Goal: Task Accomplishment & Management: Use online tool/utility

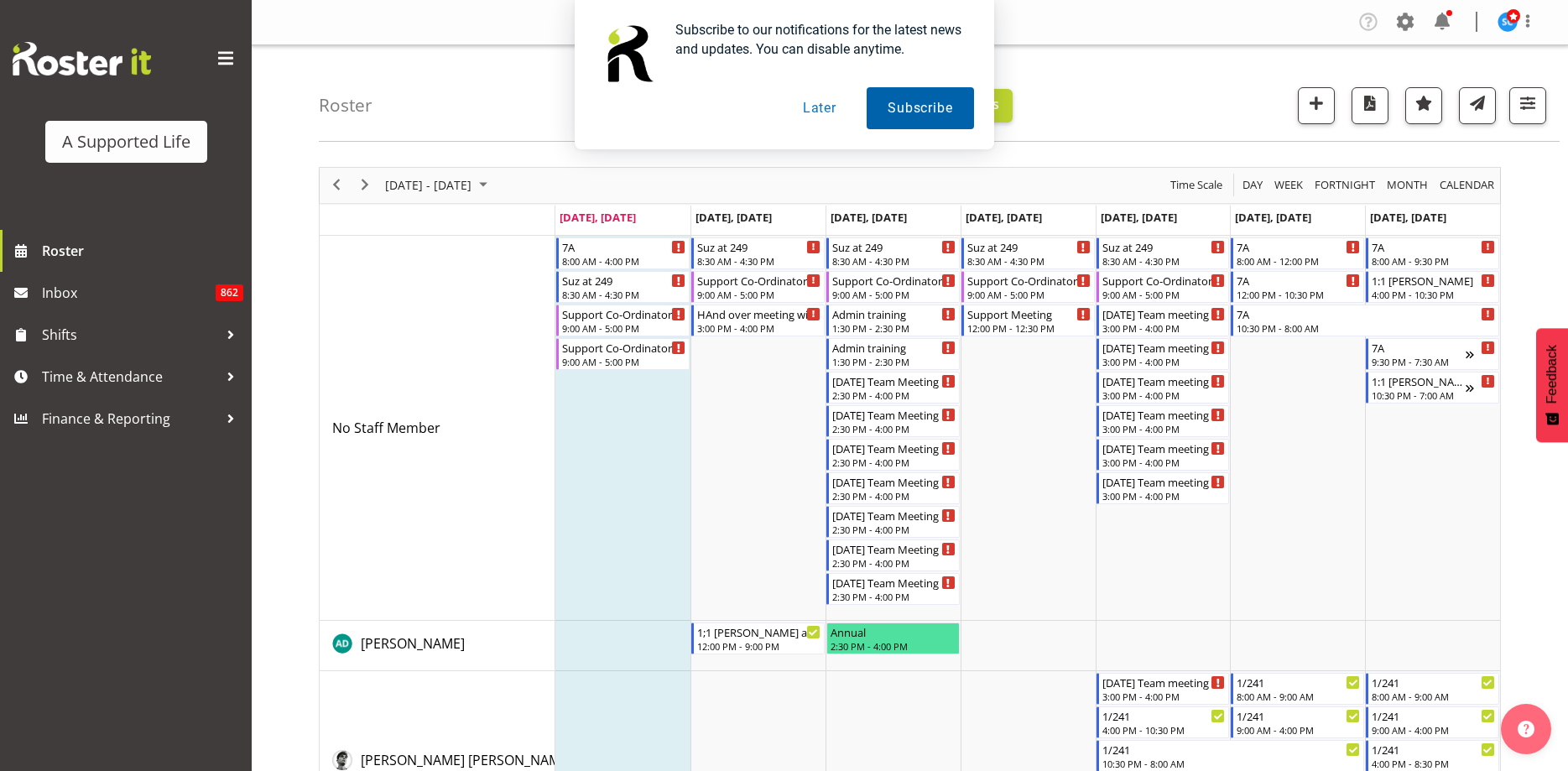
click at [902, 113] on button "Subscribe" at bounding box center [919, 108] width 107 height 42
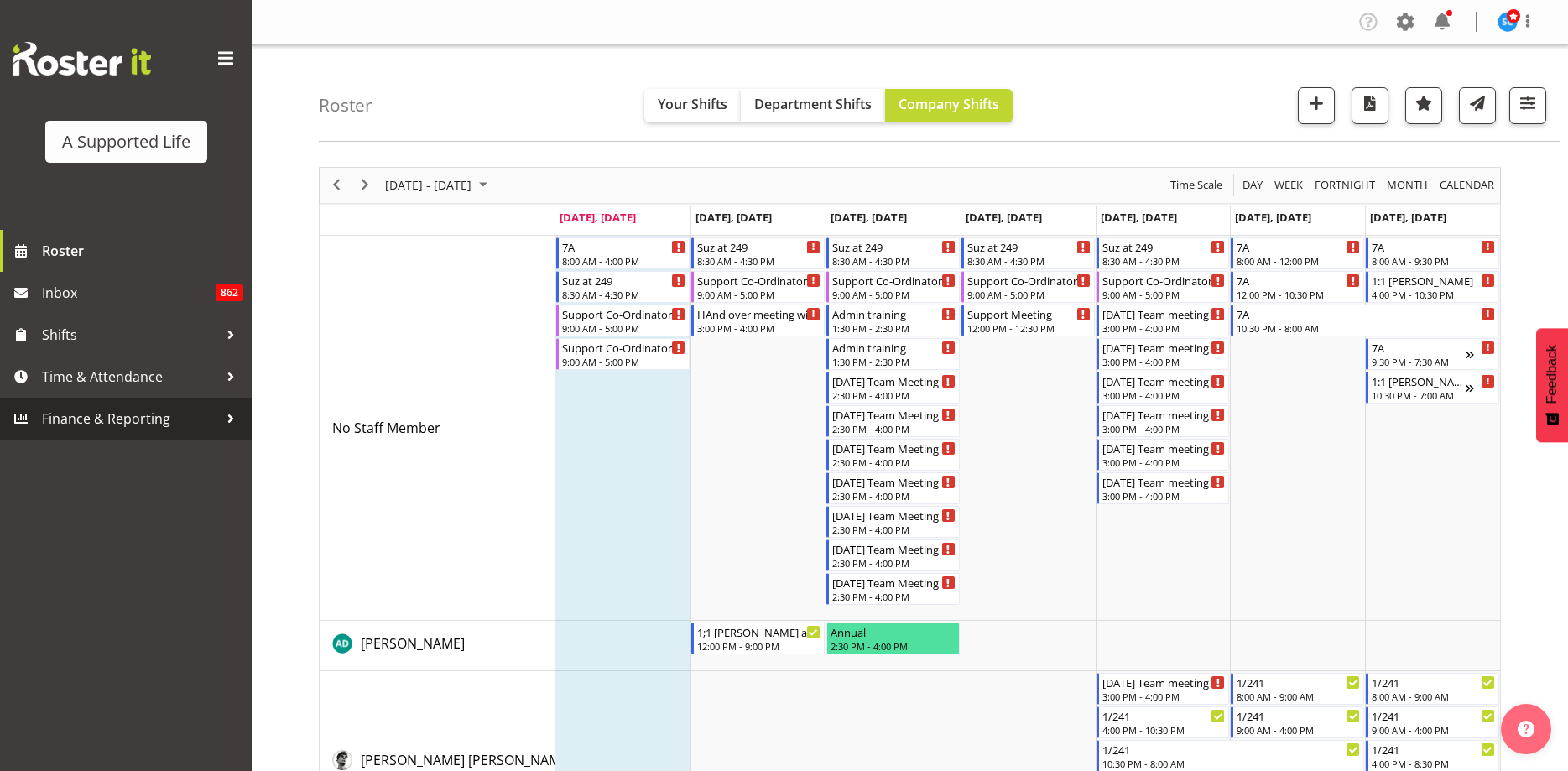
click at [100, 419] on span "Finance & Reporting" at bounding box center [130, 419] width 176 height 25
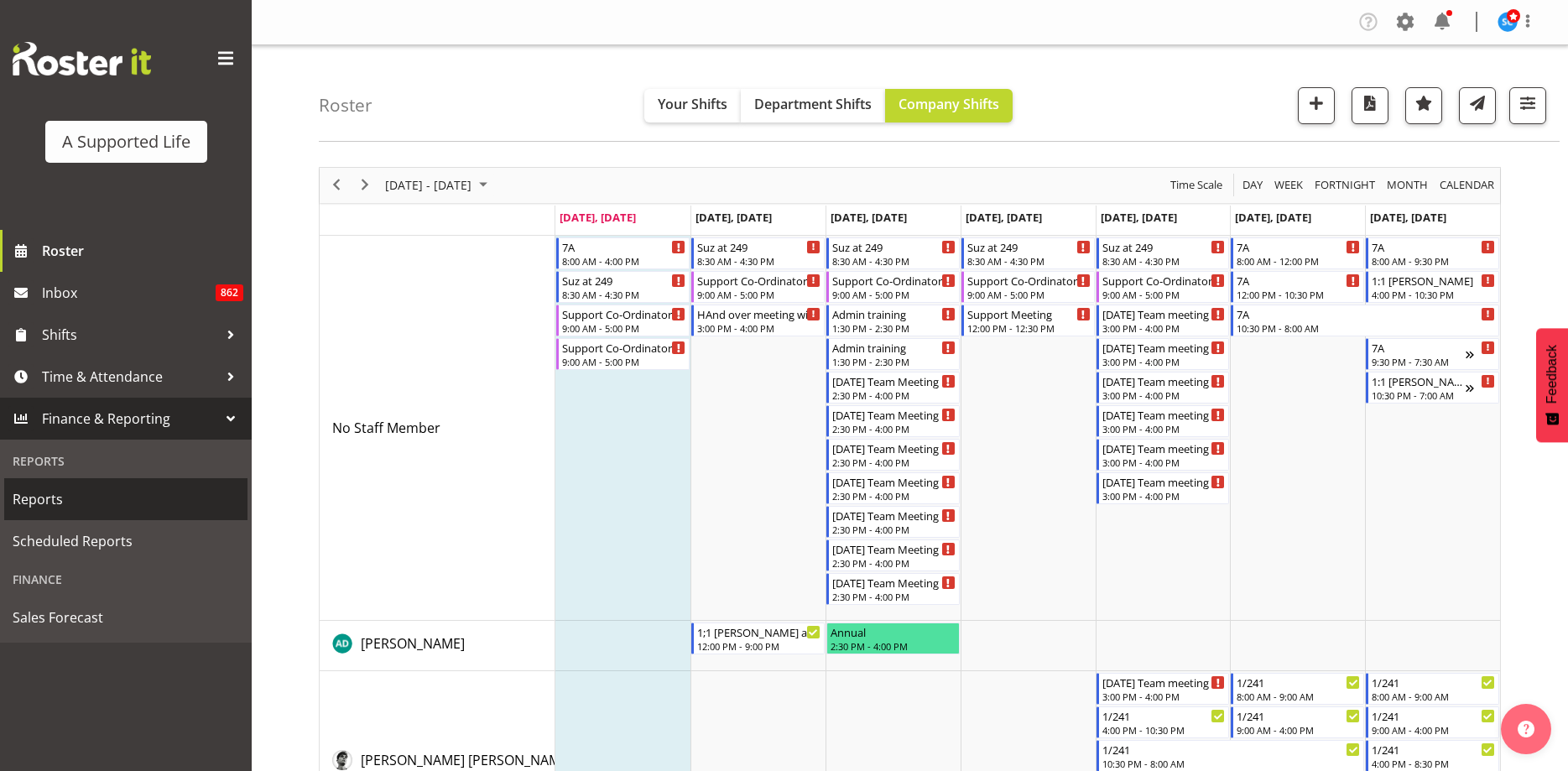
click at [60, 498] on span "Reports" at bounding box center [126, 498] width 227 height 25
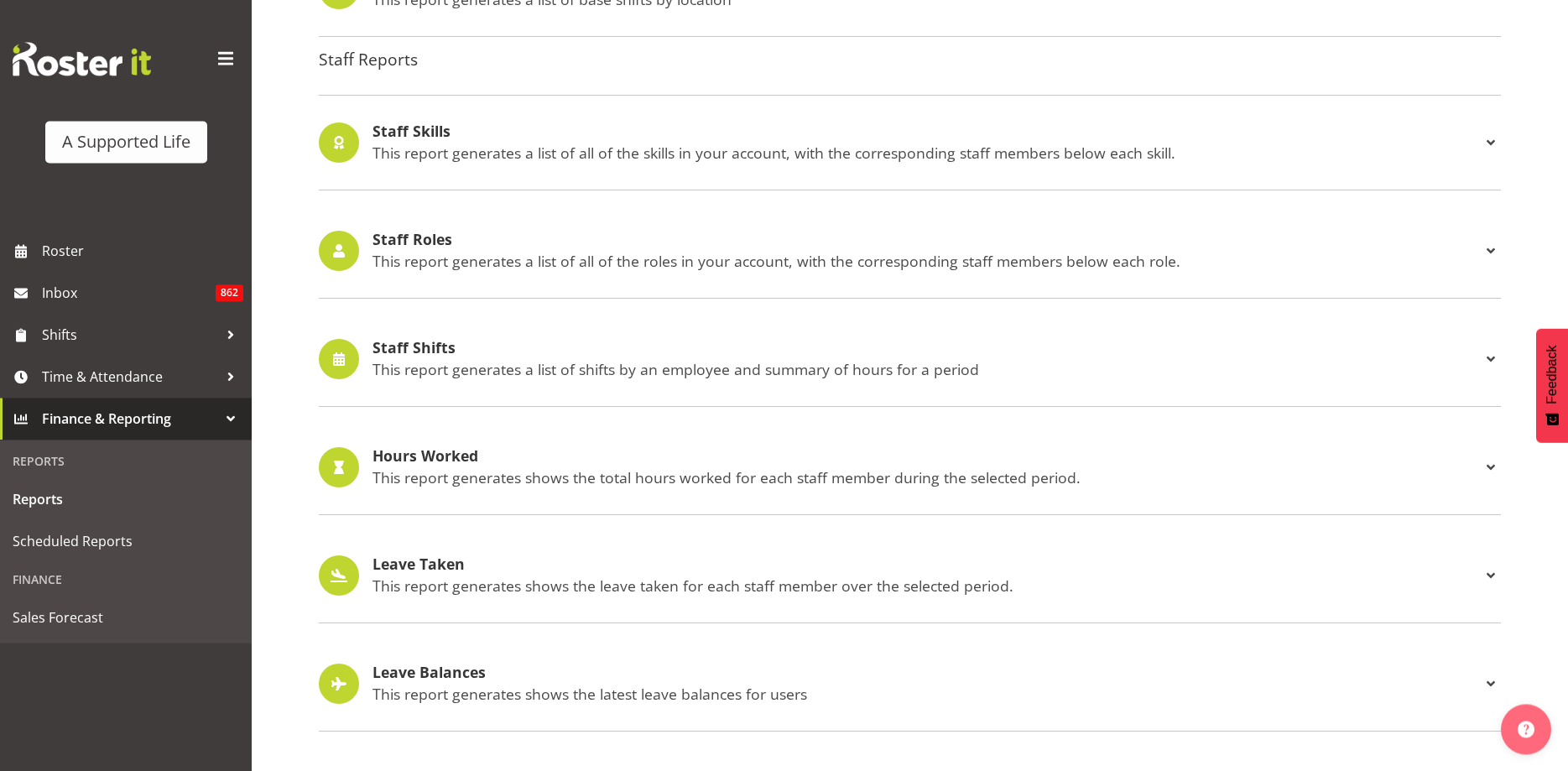
scroll to position [1454, 0]
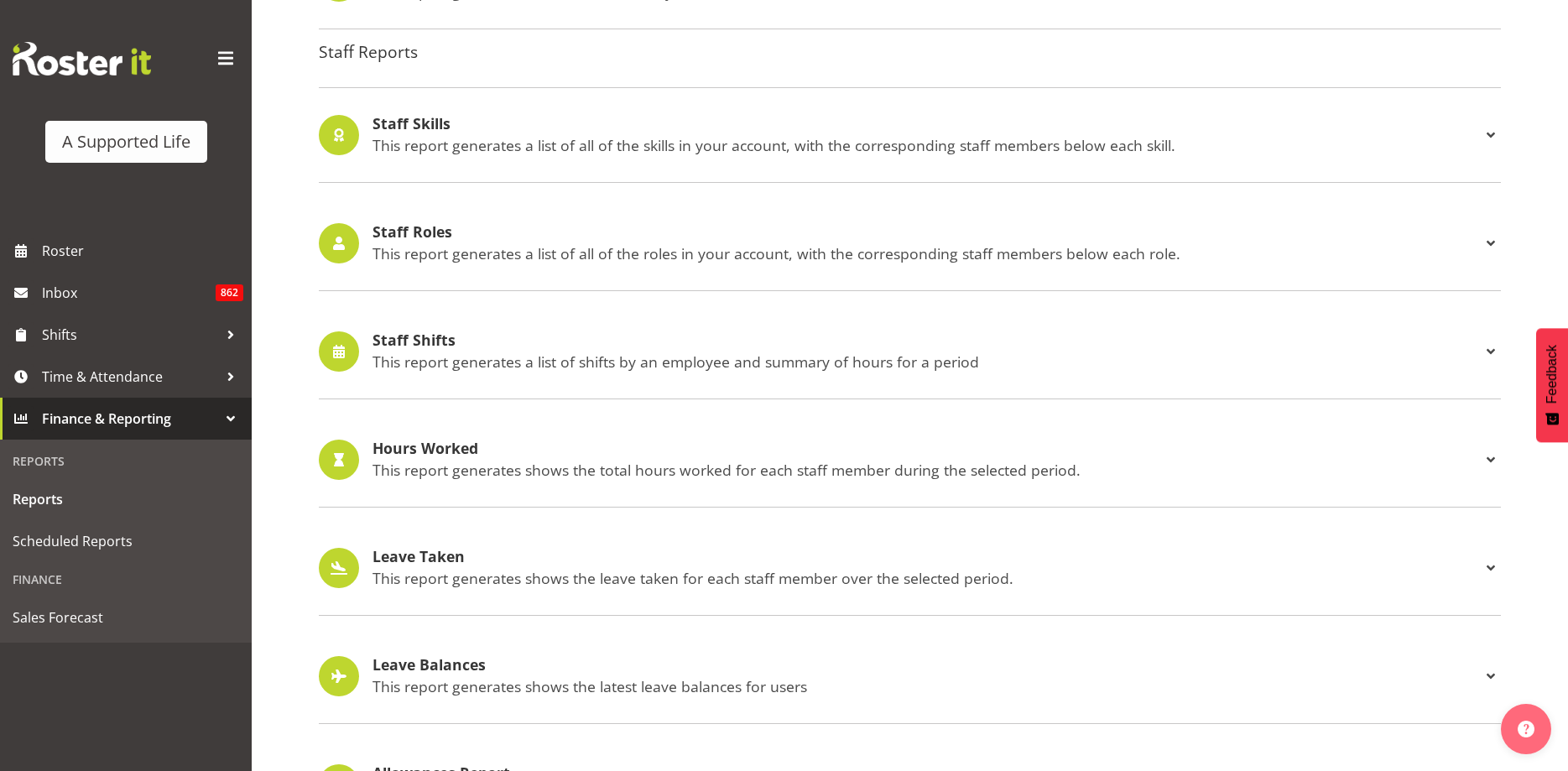
click at [472, 357] on p "This report generates a list of shifts by an employee and summary of hours for …" at bounding box center [927, 361] width 1109 height 19
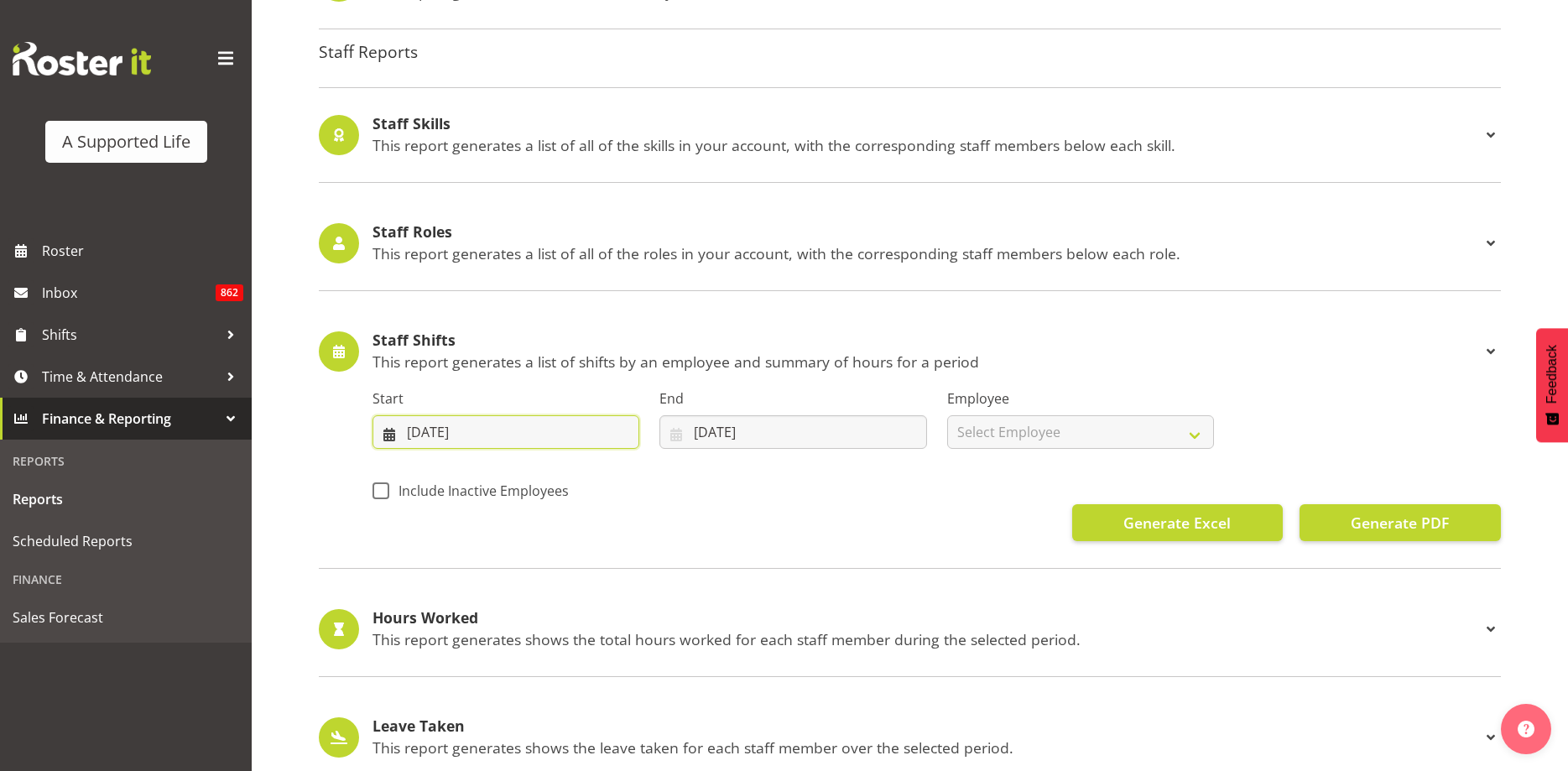
click at [536, 435] on input "22/09/2025" at bounding box center [505, 431] width 266 height 33
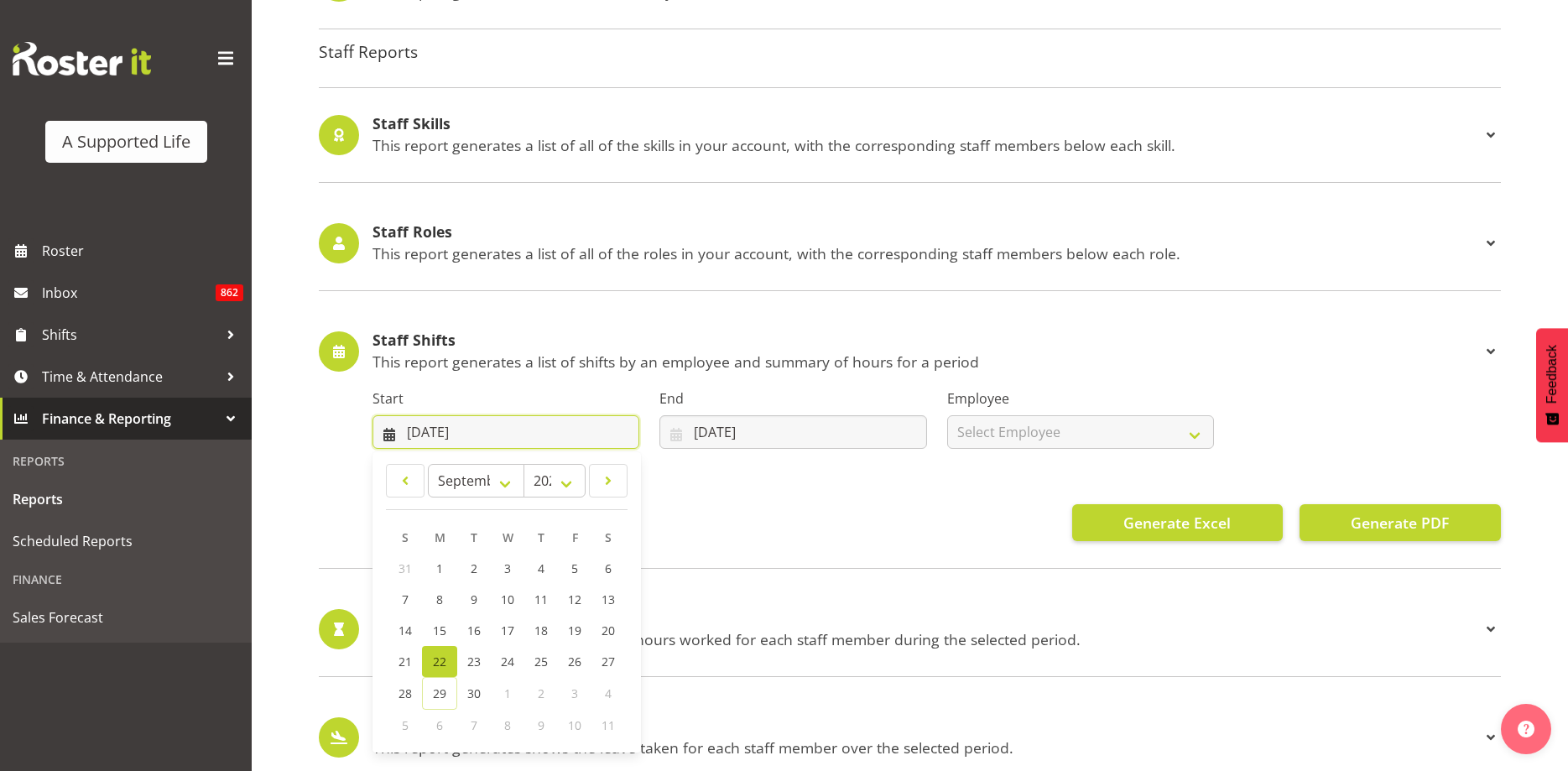
click at [536, 435] on input "22/09/2025" at bounding box center [505, 431] width 266 height 33
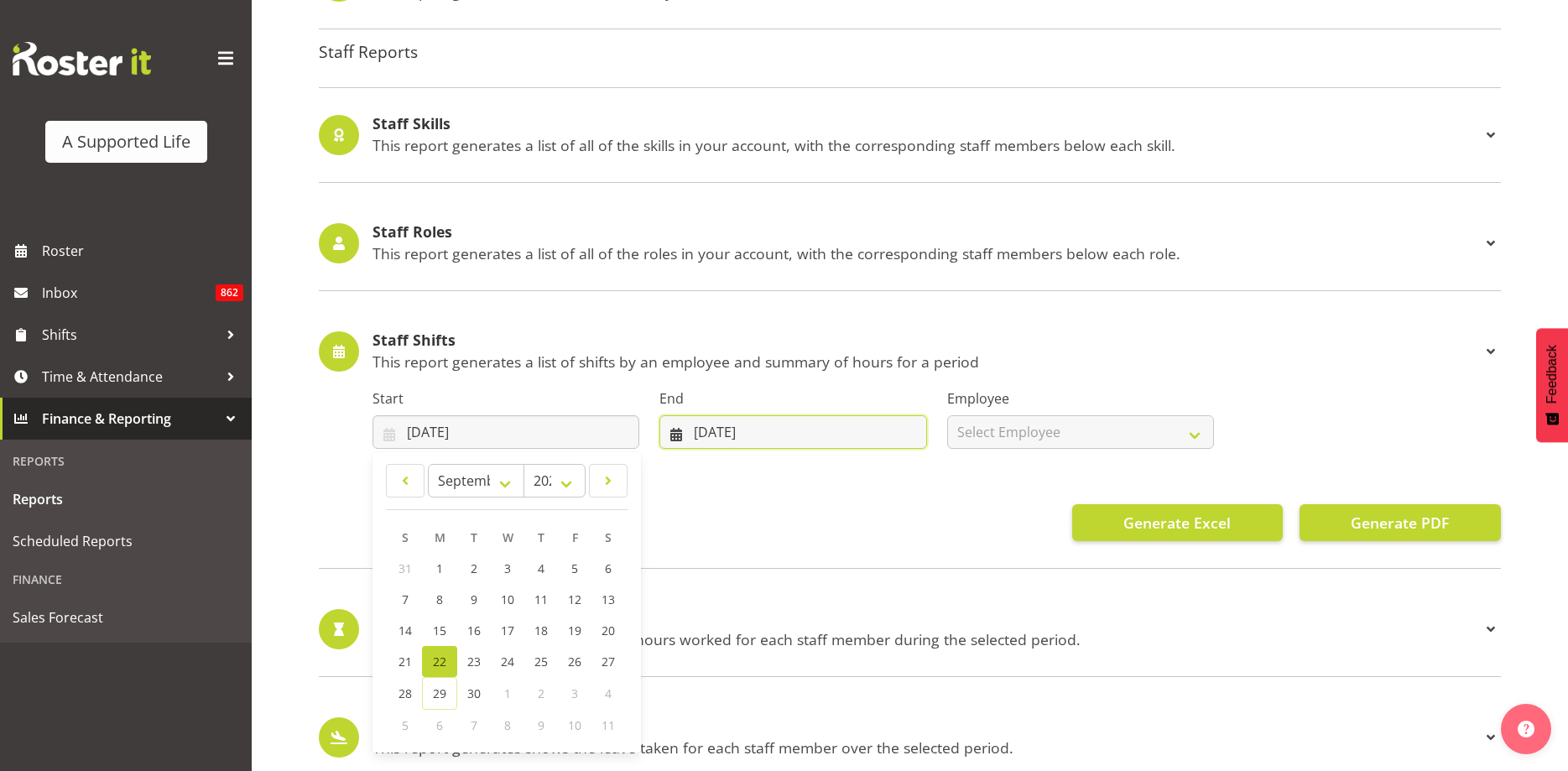
click at [766, 438] on input "29/09/2025" at bounding box center [792, 431] width 266 height 33
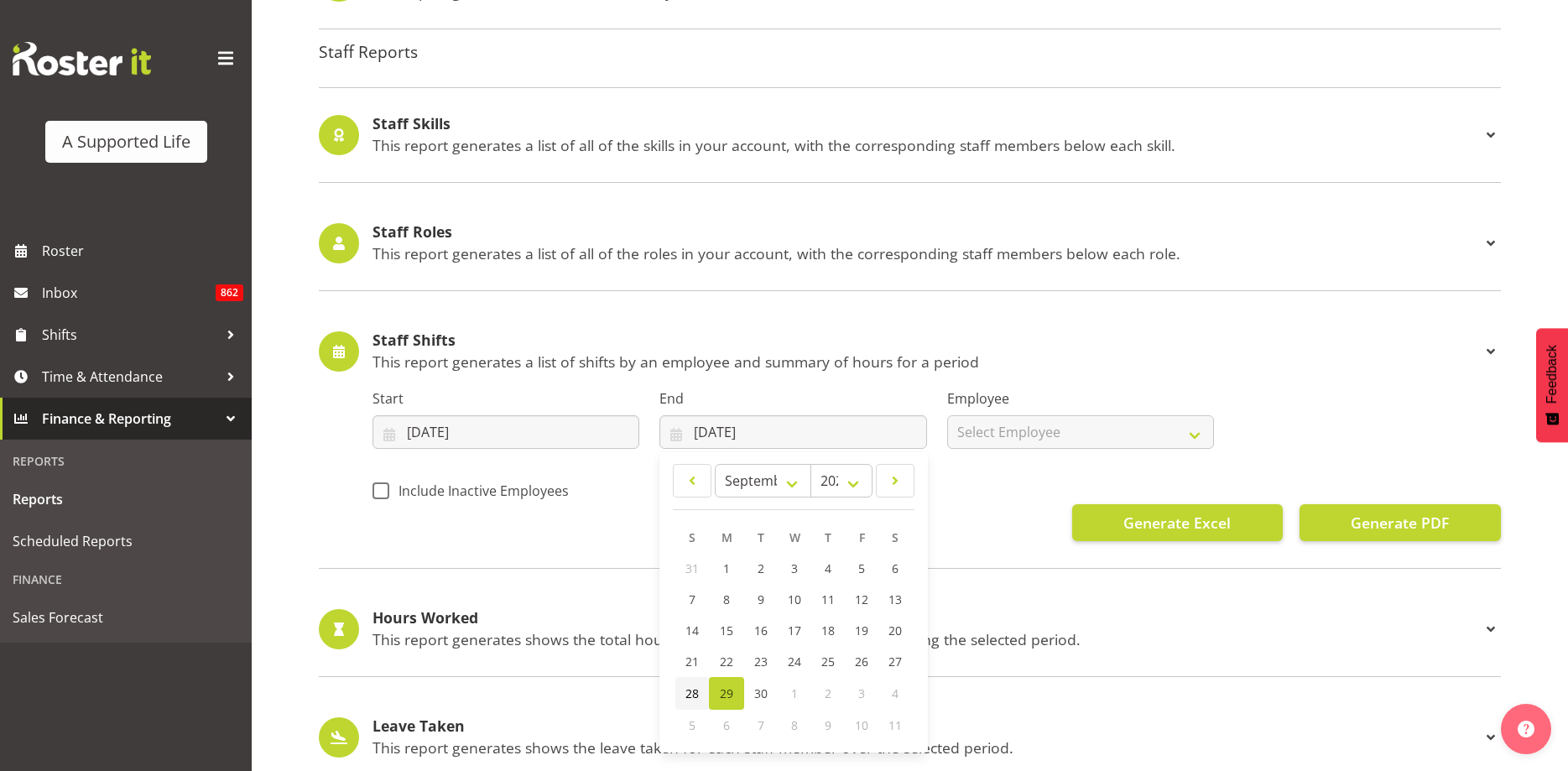
click at [689, 695] on span "28" at bounding box center [692, 693] width 13 height 16
type input "28/09/2025"
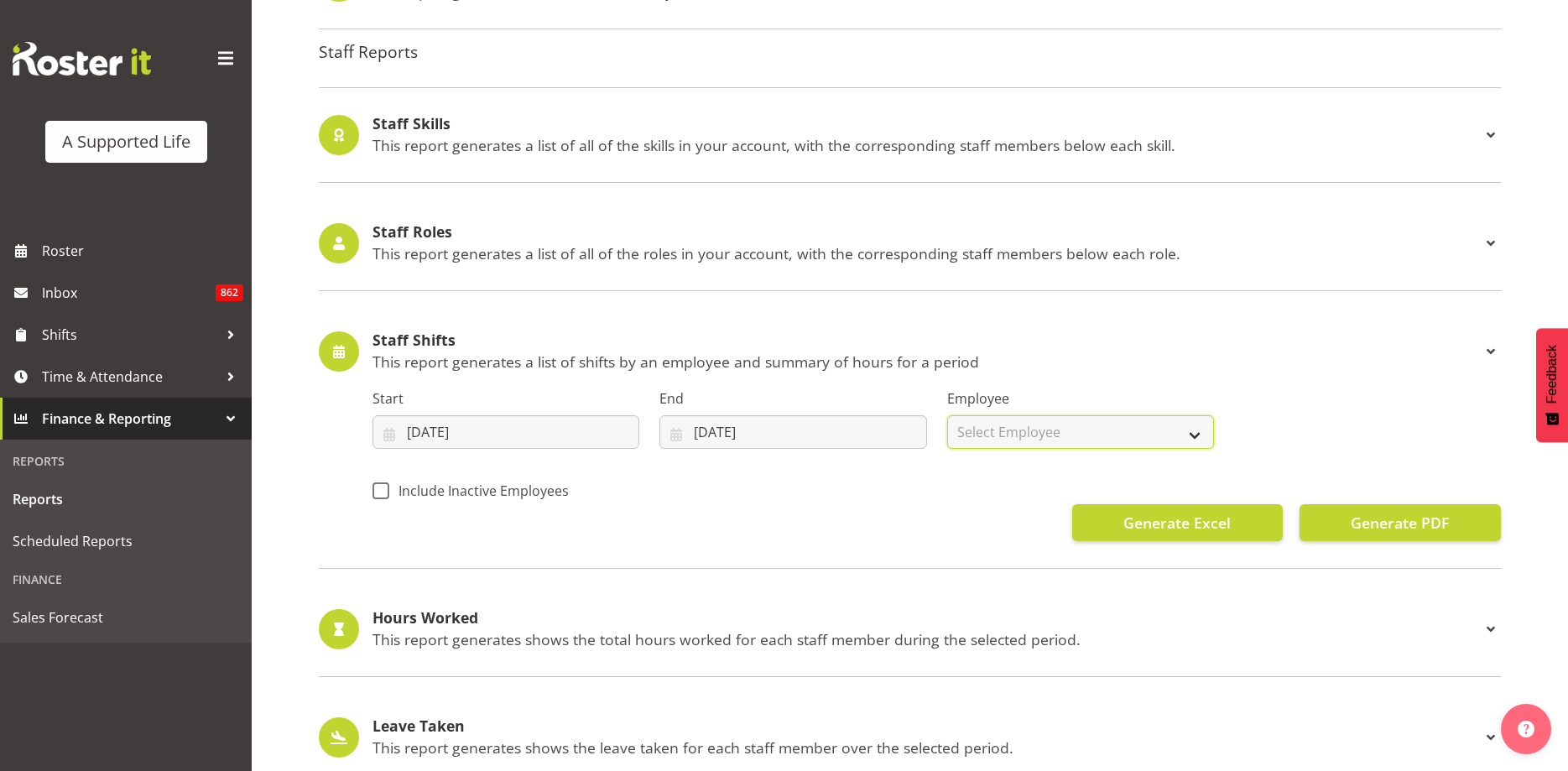
click option "All Employees" at bounding box center [0, 0] width 0 height 0
select select
click at [1200, 528] on span "Generate Excel" at bounding box center [1177, 523] width 108 height 22
click at [746, 716] on div "Leave Taken This report generates shows the leave taken for each staff member o…" at bounding box center [910, 738] width 1182 height 95
